Goal: Contribute content: Contribute content

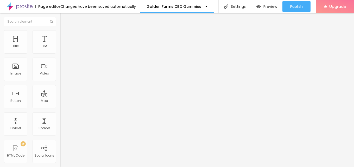
click at [60, 45] on span "Add image" at bounding box center [70, 42] width 21 height 4
click at [65, 36] on span "Style" at bounding box center [69, 33] width 8 height 4
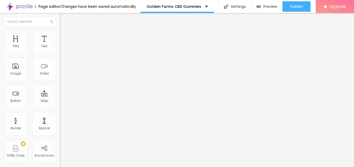
type input "95"
type input "90"
type input "85"
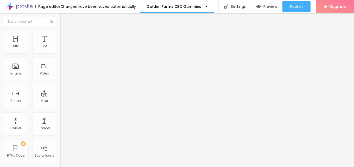
type input "85"
type input "80"
type input "75"
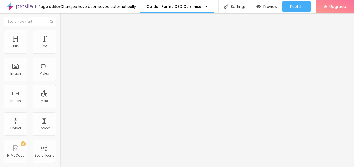
type input "70"
type input "65"
type input "60"
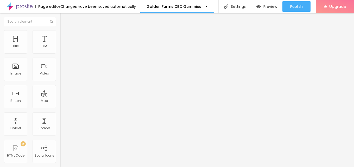
type input "60"
type input "55"
type input "50"
drag, startPoint x: 54, startPoint y: 56, endPoint x: 28, endPoint y: 56, distance: 25.5
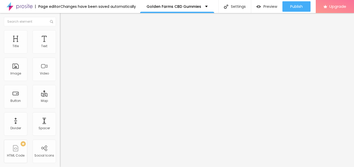
type input "50"
click at [60, 53] on input "range" at bounding box center [77, 51] width 34 height 4
click at [60, 29] on img at bounding box center [62, 27] width 5 height 5
click at [60, 57] on div "Image description (Alt)" at bounding box center [90, 50] width 60 height 13
drag, startPoint x: 14, startPoint y: 90, endPoint x: 21, endPoint y: 88, distance: 6.8
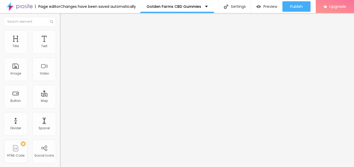
click at [60, 53] on input "text" at bounding box center [91, 49] width 62 height 5
paste input "Golden Farms CBD Gummies"
type input "Golden Farms CBD Gummies"
drag, startPoint x: 21, startPoint y: 141, endPoint x: 0, endPoint y: 139, distance: 21.1
click at [60, 119] on div "Change image Image description (Alt) Golden Farms CBD Gummies Align Aspect Rati…" at bounding box center [90, 80] width 60 height 78
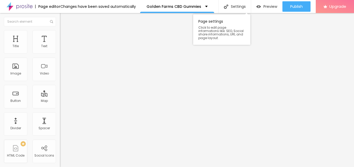
paste input "https://bestdeal24x7.com/farms-cbd-gummies-buy"
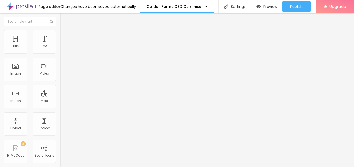
type input "https://bestdeal24x7.com/farms-cbd-gummies-buy"
click at [60, 111] on div "URL https://bestdeal24x7.com/farms-cbd-gummies-buy" at bounding box center [90, 104] width 60 height 13
click at [64, 19] on img "button" at bounding box center [66, 19] width 4 height 4
drag, startPoint x: 28, startPoint y: 61, endPoint x: 0, endPoint y: 54, distance: 28.7
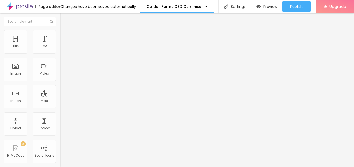
click at [60, 54] on div "Text Click me Align Size Default Small Default Big Link URL https:// Open in ne…" at bounding box center [90, 79] width 60 height 76
paste input "😍👇SHOP NOW😍👇"
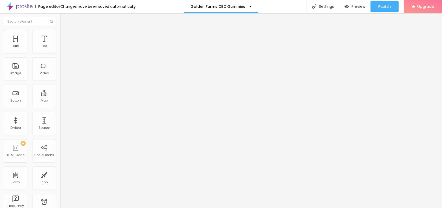
type input "😍👇SHOP NOW😍👇"
drag, startPoint x: 27, startPoint y: 109, endPoint x: 2, endPoint y: 107, distance: 24.8
click at [60, 107] on div "Text 😍👇SHOP NOW😍👇 Align Size Default Small Default Big Link URL https:// Open i…" at bounding box center [90, 79] width 60 height 76
paste input "bestdeal24x7.com/farms-cbd-gummies-buy"
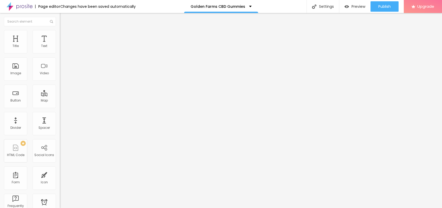
type input "https://bestdeal24x7.com/farms-cbd-gummies-buy"
click at [62, 75] on icon "button" at bounding box center [63, 73] width 3 height 3
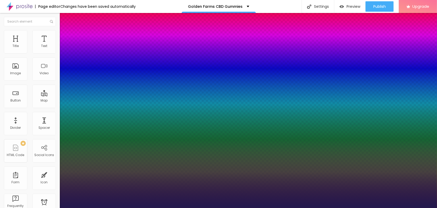
type input "1"
type input "22"
type input "1"
type input "24"
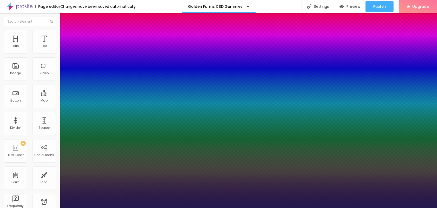
type input "24"
type input "1"
type input "26"
type input "1"
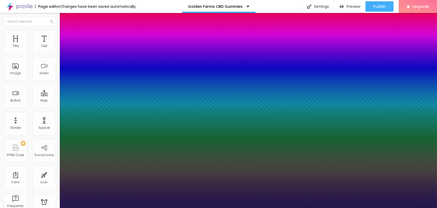
type input "31"
type input "1"
type input "32"
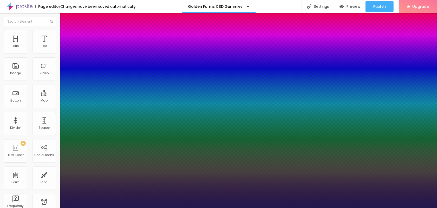
type input "1"
type input "33"
type input "1"
type input "35"
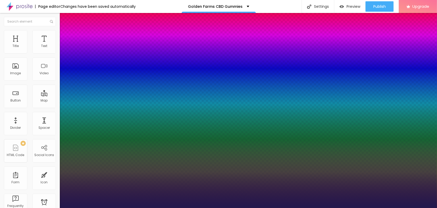
type input "35"
type input "1"
drag, startPoint x: 71, startPoint y: 147, endPoint x: 78, endPoint y: 146, distance: 7.6
type input "35"
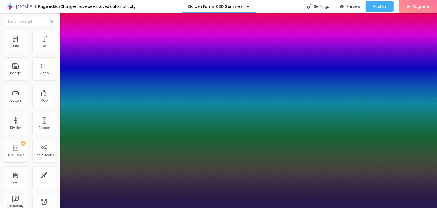
type input "1"
click at [181, 167] on div at bounding box center [218, 208] width 437 height 0
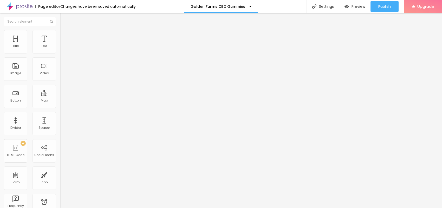
click at [60, 50] on button "button" at bounding box center [63, 47] width 7 height 5
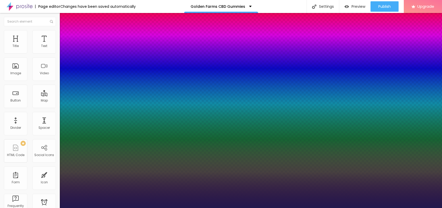
type input "1"
type input "29"
type input "1"
type input "24"
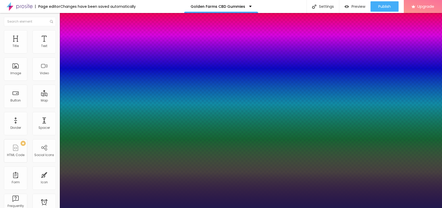
type input "24"
type input "1"
type input "21"
type input "1"
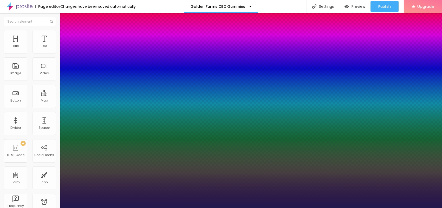
type input "20"
type input "1"
type input "20"
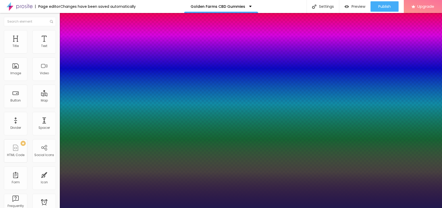
type input "1"
click at [212, 167] on div at bounding box center [221, 208] width 442 height 0
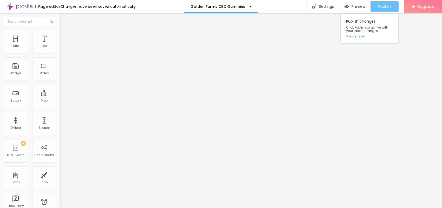
click at [354, 8] on span "Publish" at bounding box center [385, 6] width 12 height 4
click at [354, 37] on link "View page" at bounding box center [369, 36] width 47 height 3
click at [25, 3] on img at bounding box center [20, 6] width 26 height 13
